Goal: Navigation & Orientation: Go to known website

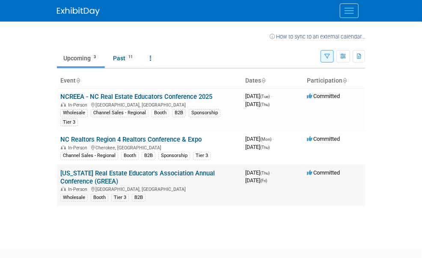
click at [130, 169] on link "[US_STATE] Real Estate Educator's Association Annual Conference (GREEA)" at bounding box center [137, 177] width 154 height 16
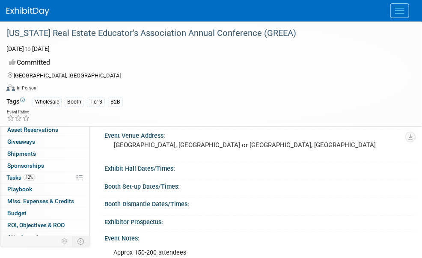
click at [148, 103] on link "https://greea.org/greea-events/" at bounding box center [145, 102] width 60 height 7
